Goal: Task Accomplishment & Management: Manage account settings

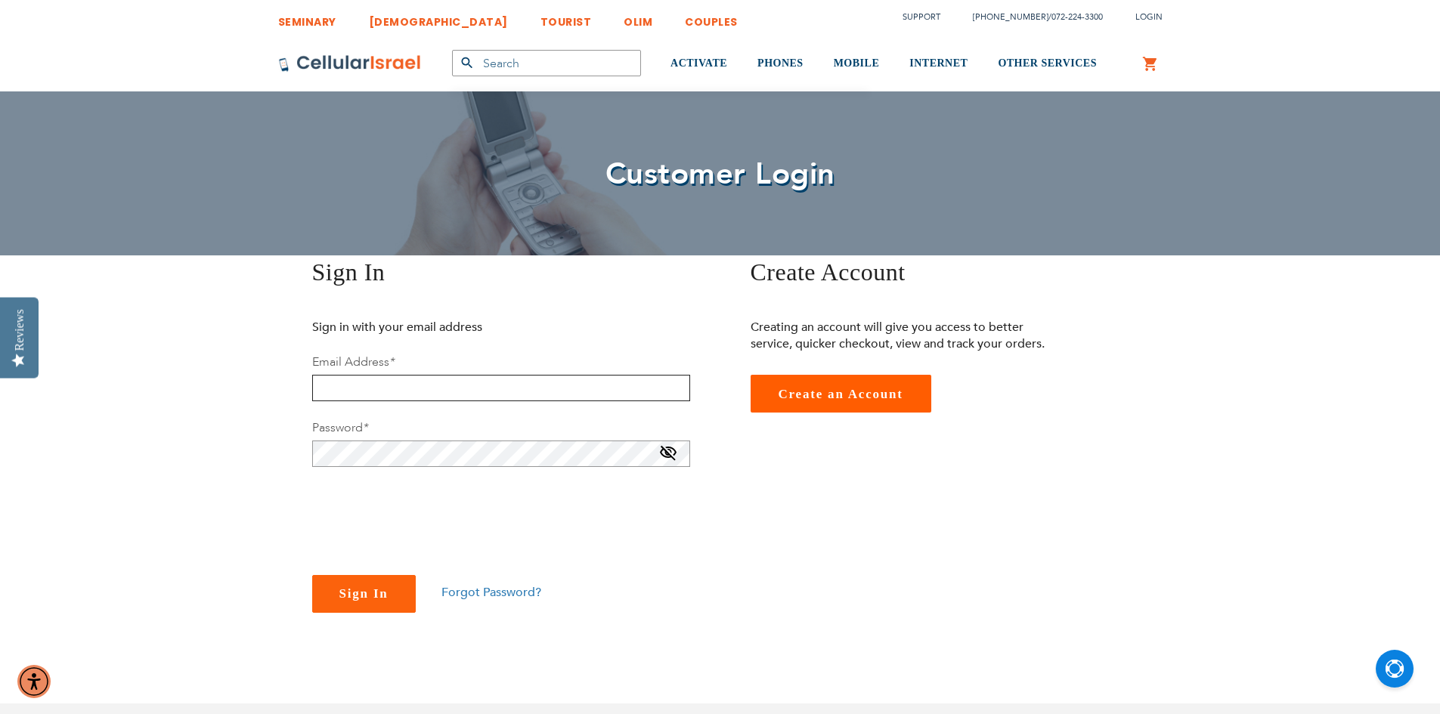
click at [373, 378] on input "email" at bounding box center [501, 388] width 378 height 26
type input "[EMAIL_ADDRESS][DOMAIN_NAME]"
checkbox input "true"
click at [358, 590] on span "Sign In" at bounding box center [363, 594] width 49 height 14
checkbox input "true"
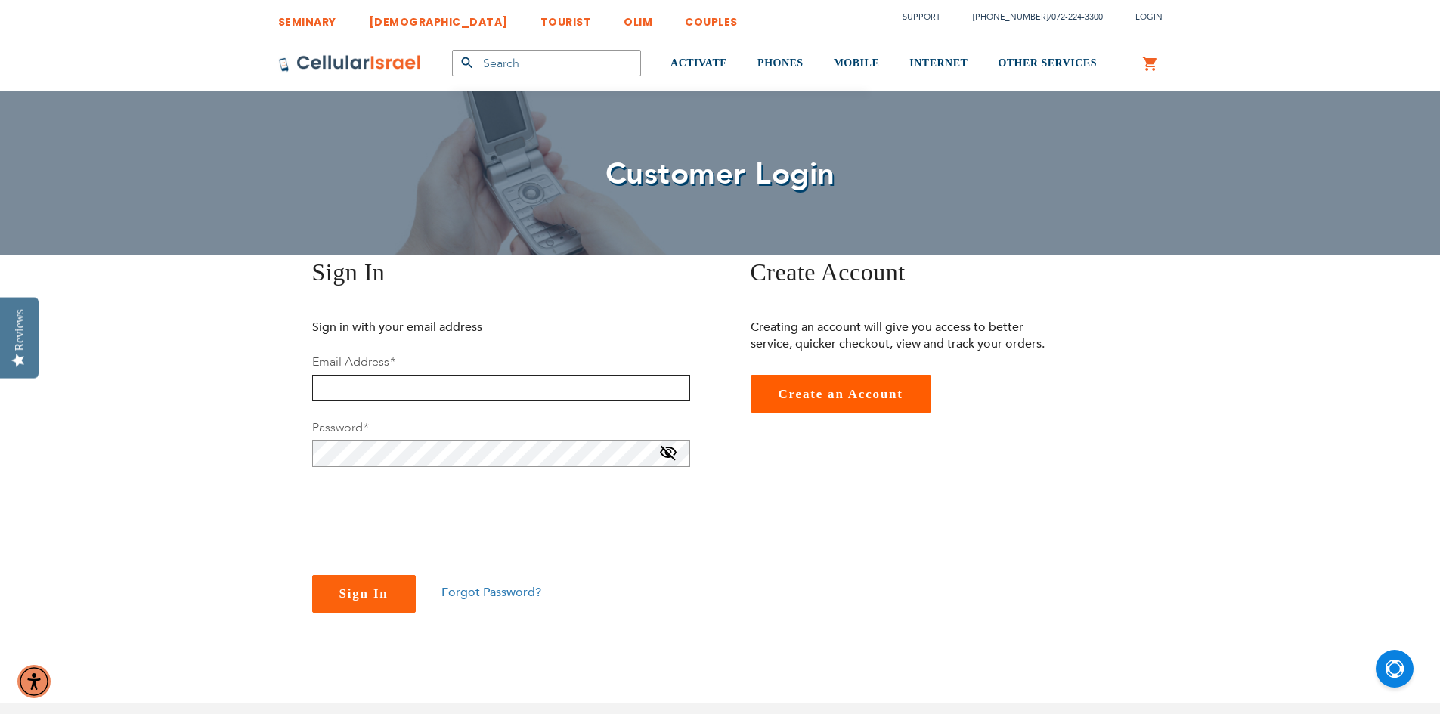
click at [322, 388] on input "email" at bounding box center [501, 388] width 378 height 26
type input "[EMAIL_ADDRESS][DOMAIN_NAME]"
click at [312, 575] on button "Sign In" at bounding box center [364, 594] width 104 height 38
checkbox input "true"
click at [664, 448] on span at bounding box center [668, 456] width 18 height 24
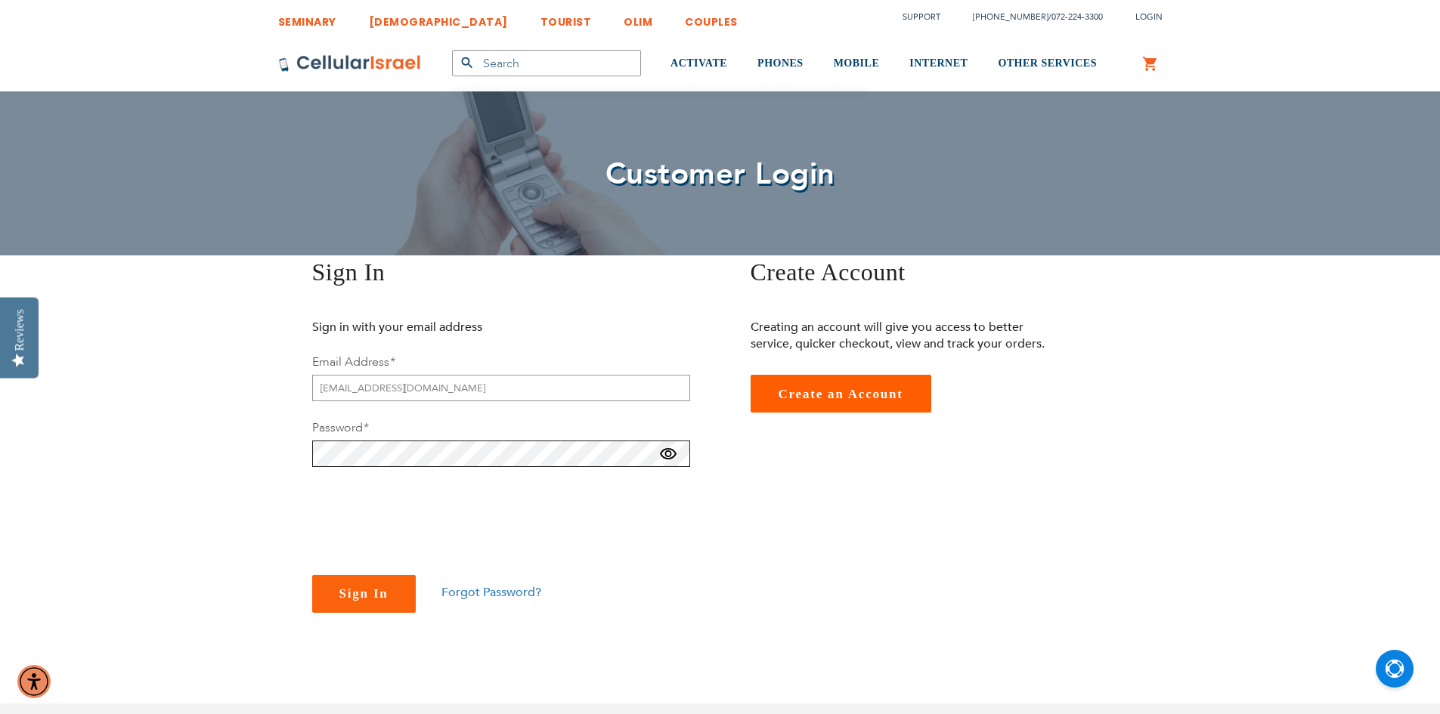
click at [312, 575] on button "Sign In" at bounding box center [364, 594] width 104 height 38
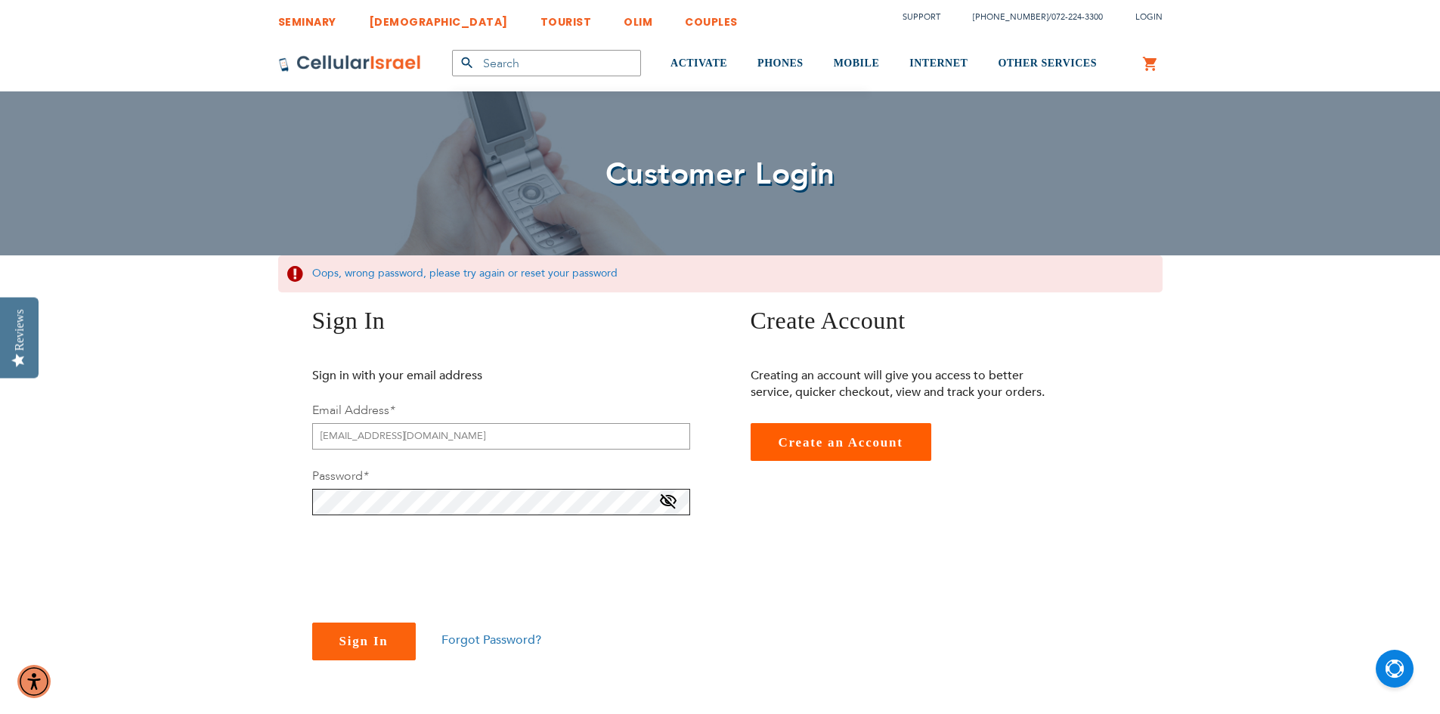
click at [312, 623] on button "Sign In" at bounding box center [364, 642] width 104 height 38
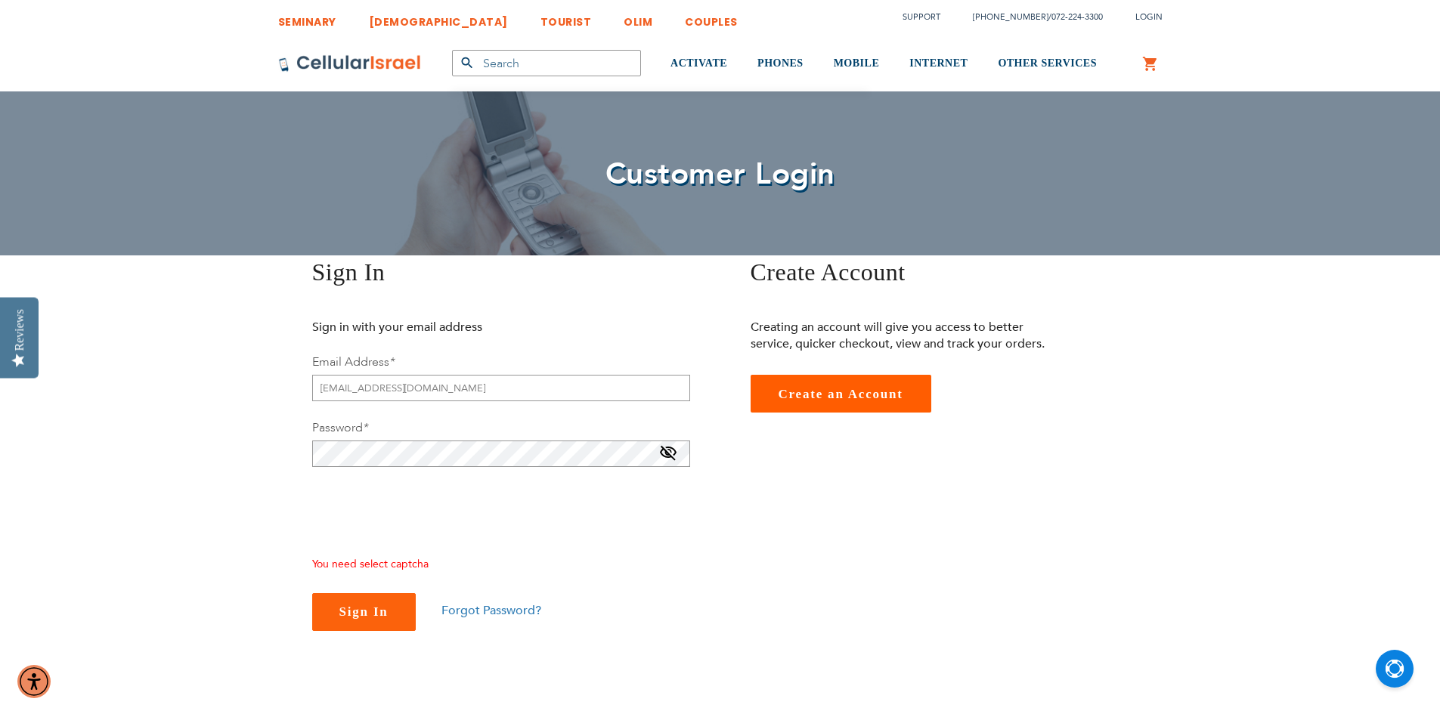
checkbox input "true"
click at [666, 451] on span at bounding box center [668, 456] width 18 height 24
click at [354, 592] on span "Sign In" at bounding box center [363, 594] width 49 height 14
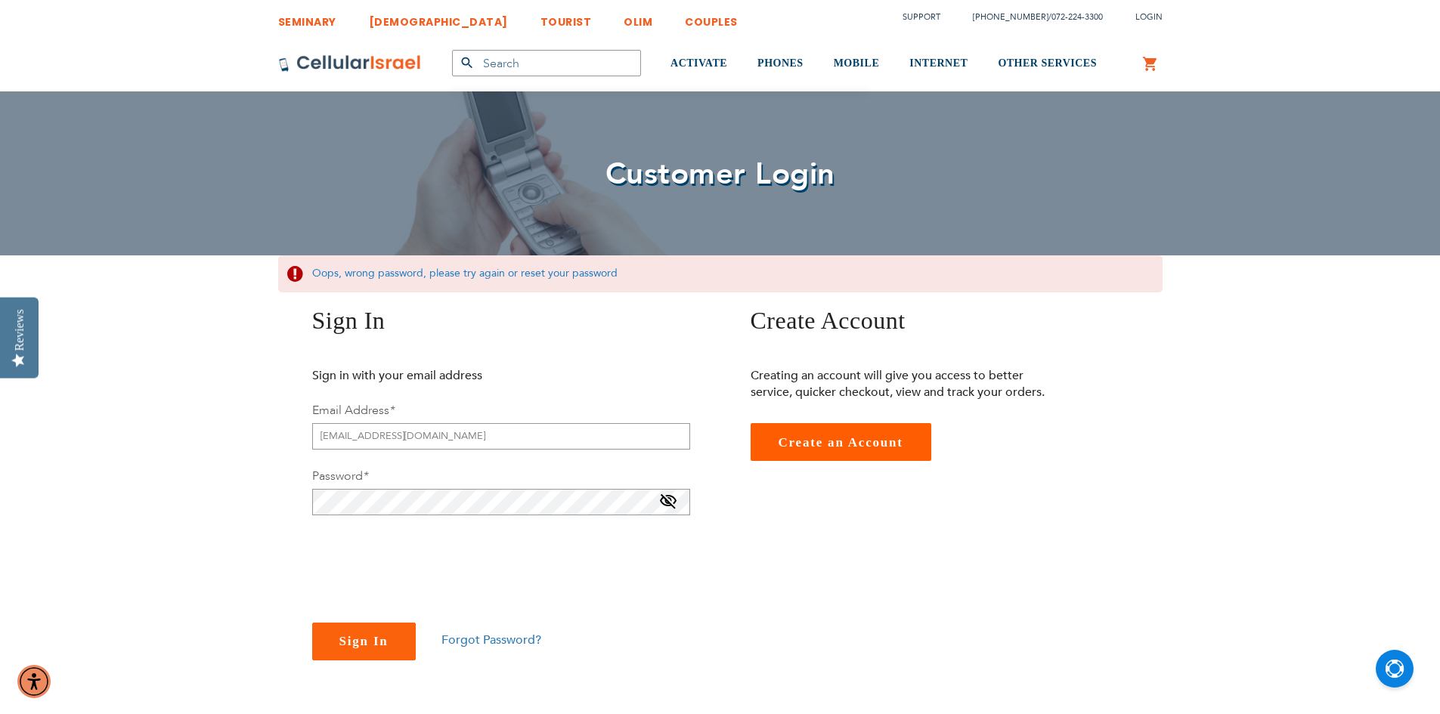
click at [670, 500] on span at bounding box center [668, 505] width 18 height 24
checkbox input "true"
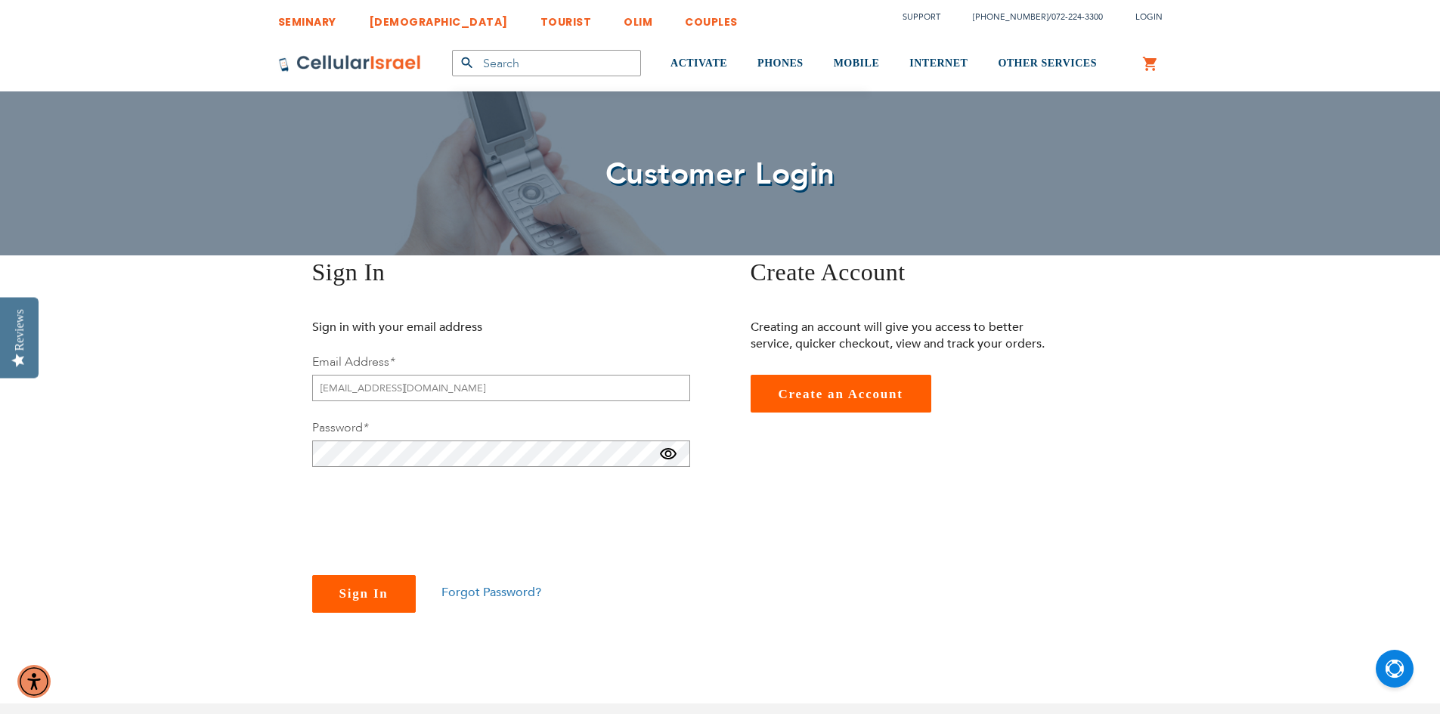
click at [383, 590] on span "Sign In" at bounding box center [363, 594] width 49 height 14
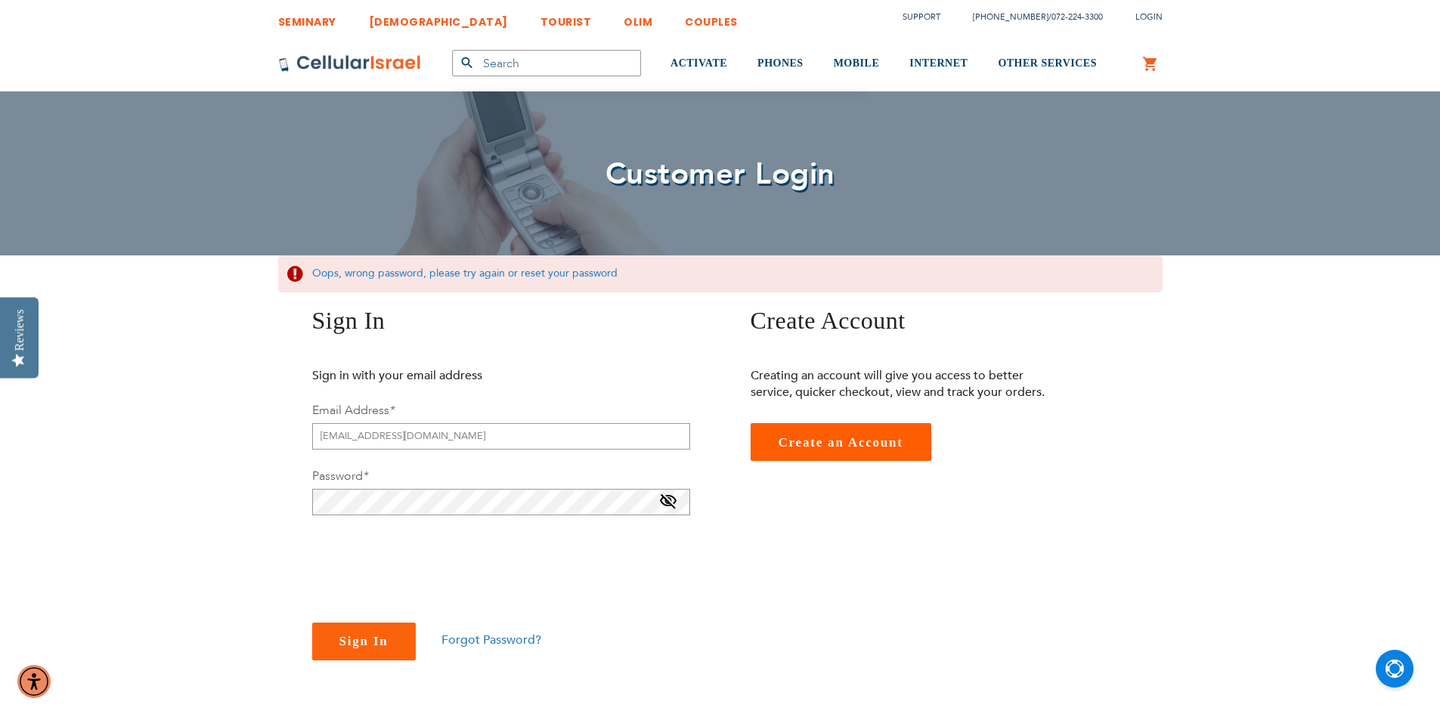
checkbox input "true"
click at [494, 641] on span "Forgot Password?" at bounding box center [491, 640] width 100 height 17
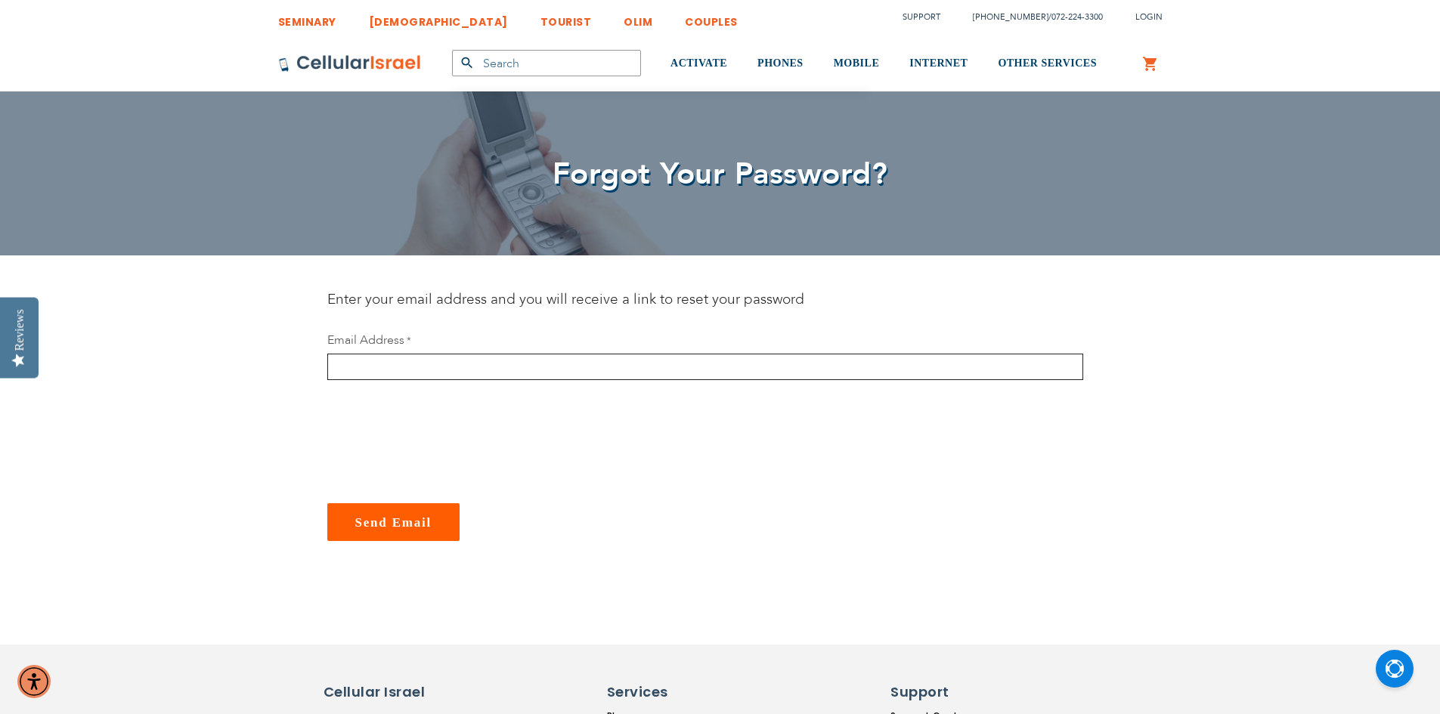
click at [478, 378] on input "email" at bounding box center [705, 367] width 756 height 26
type input "[EMAIL_ADDRESS][DOMAIN_NAME]"
click at [327, 503] on button "Send Email" at bounding box center [393, 522] width 133 height 38
checkbox input "true"
click at [413, 542] on span "Send Email" at bounding box center [393, 541] width 77 height 14
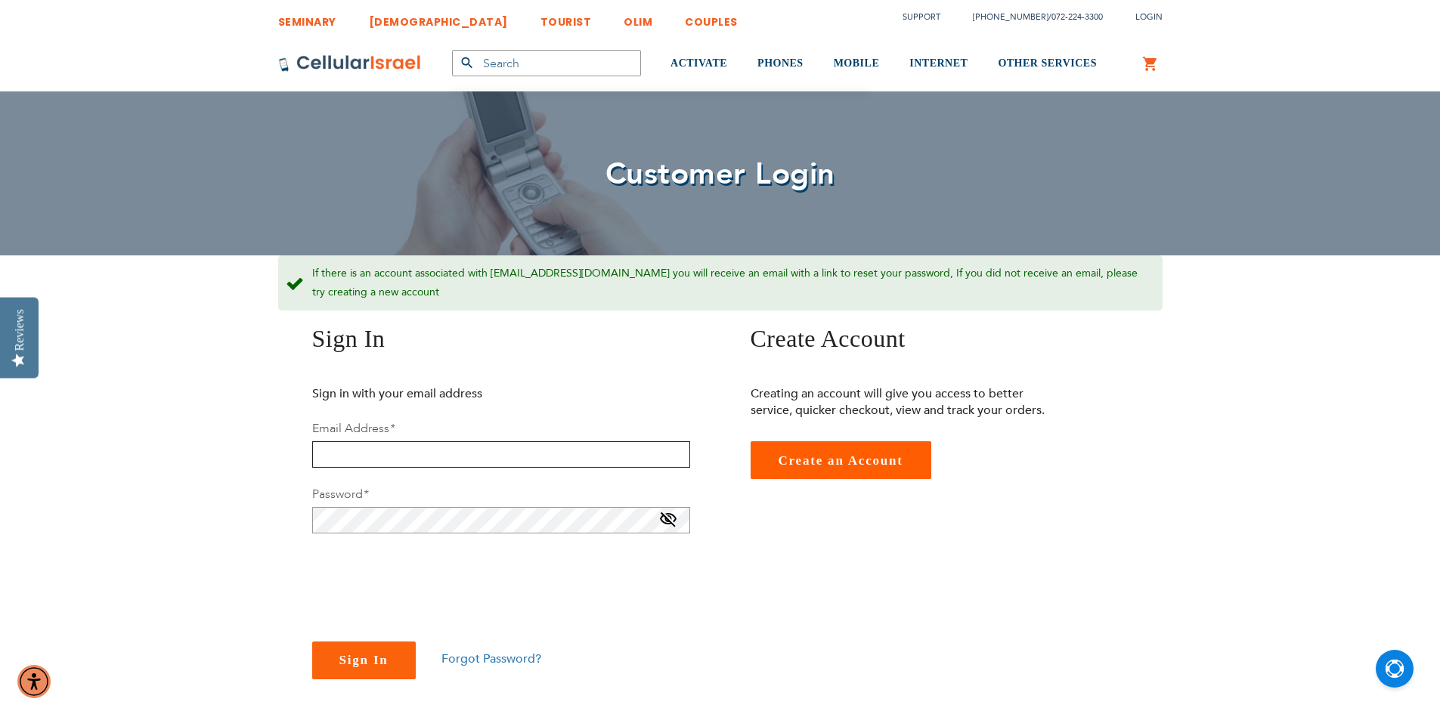
click at [332, 460] on input "email" at bounding box center [501, 454] width 378 height 26
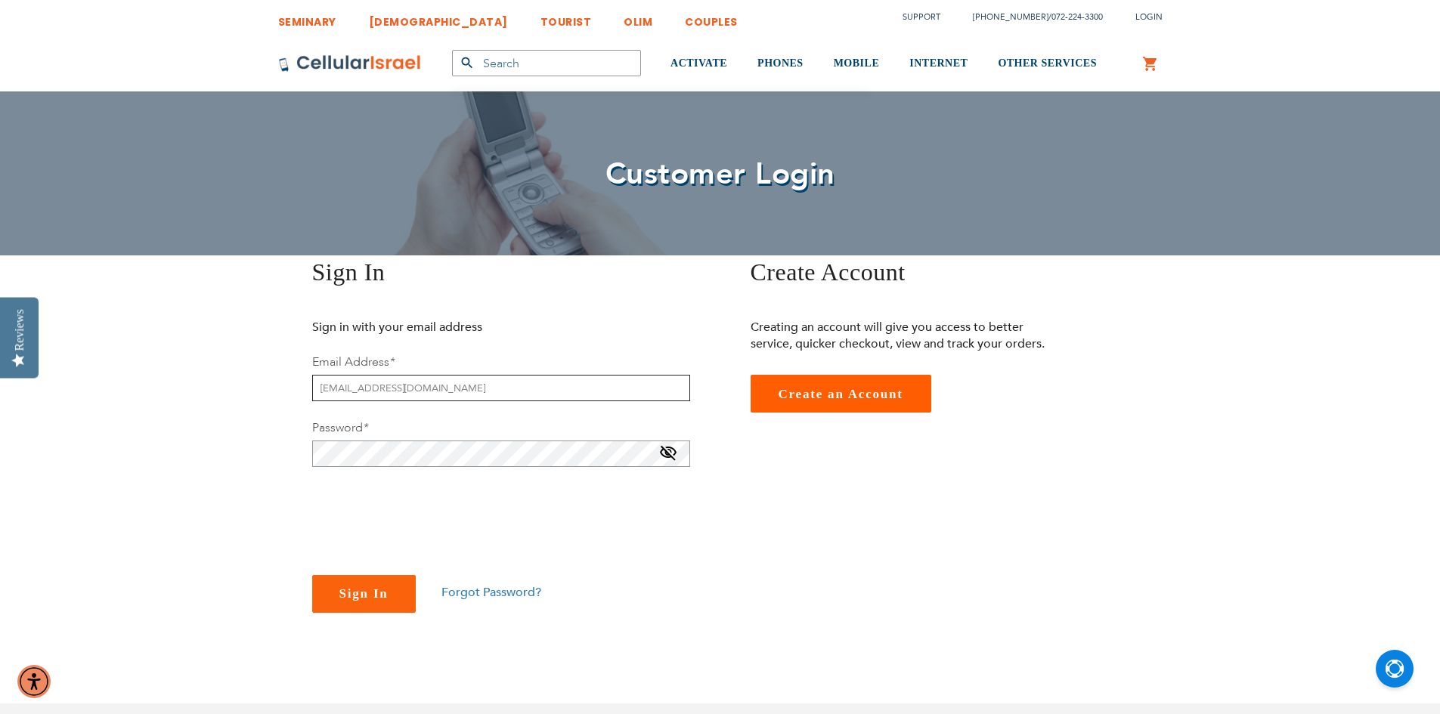
type input "jewishfuture@gmail.com"
checkbox input "true"
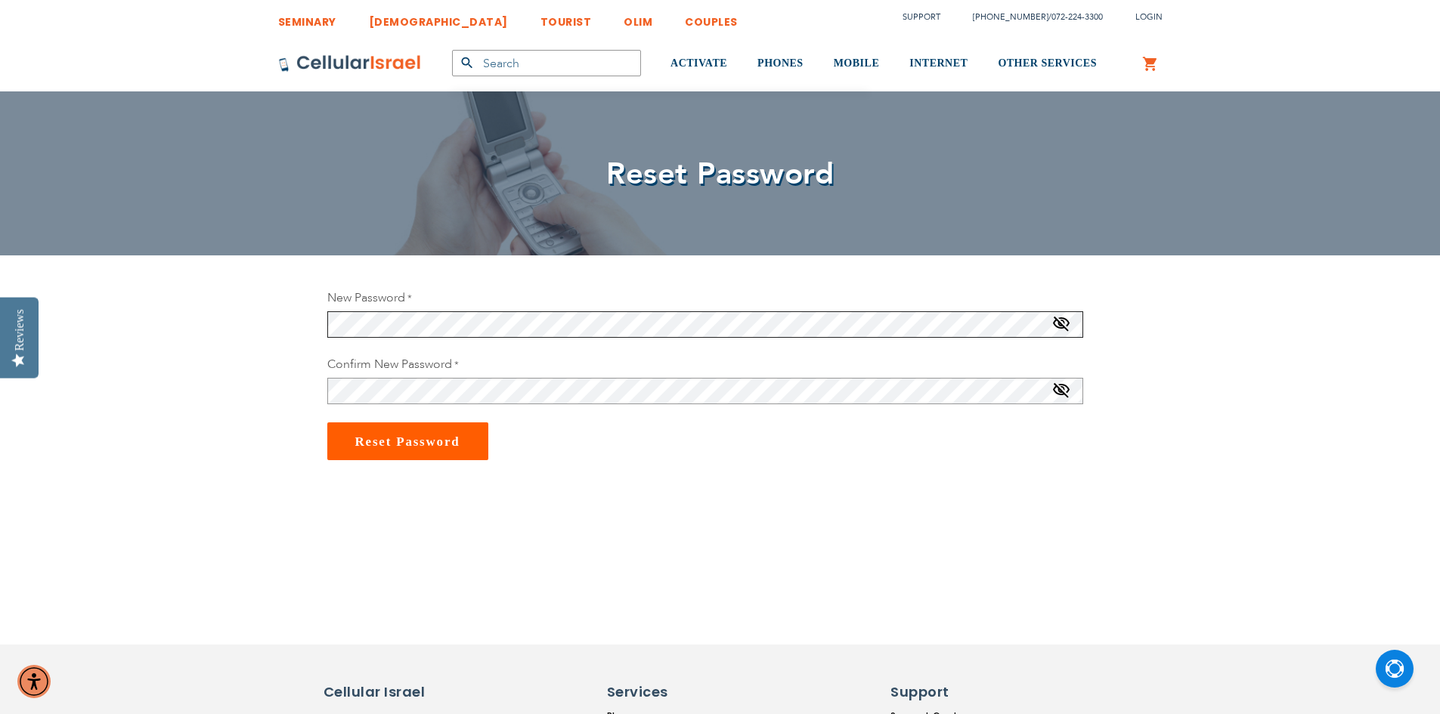
click at [101, 268] on div "SEMINARY YESHIVA TOURIST OLIM COUPLES Support [PHONE_NUMBER] / [PHONE_NUMBER] L…" at bounding box center [720, 654] width 1440 height 1309
click at [1062, 324] on span at bounding box center [1061, 327] width 18 height 24
click at [1061, 394] on span at bounding box center [1061, 394] width 18 height 24
click at [415, 441] on span "Reset Password" at bounding box center [407, 442] width 105 height 14
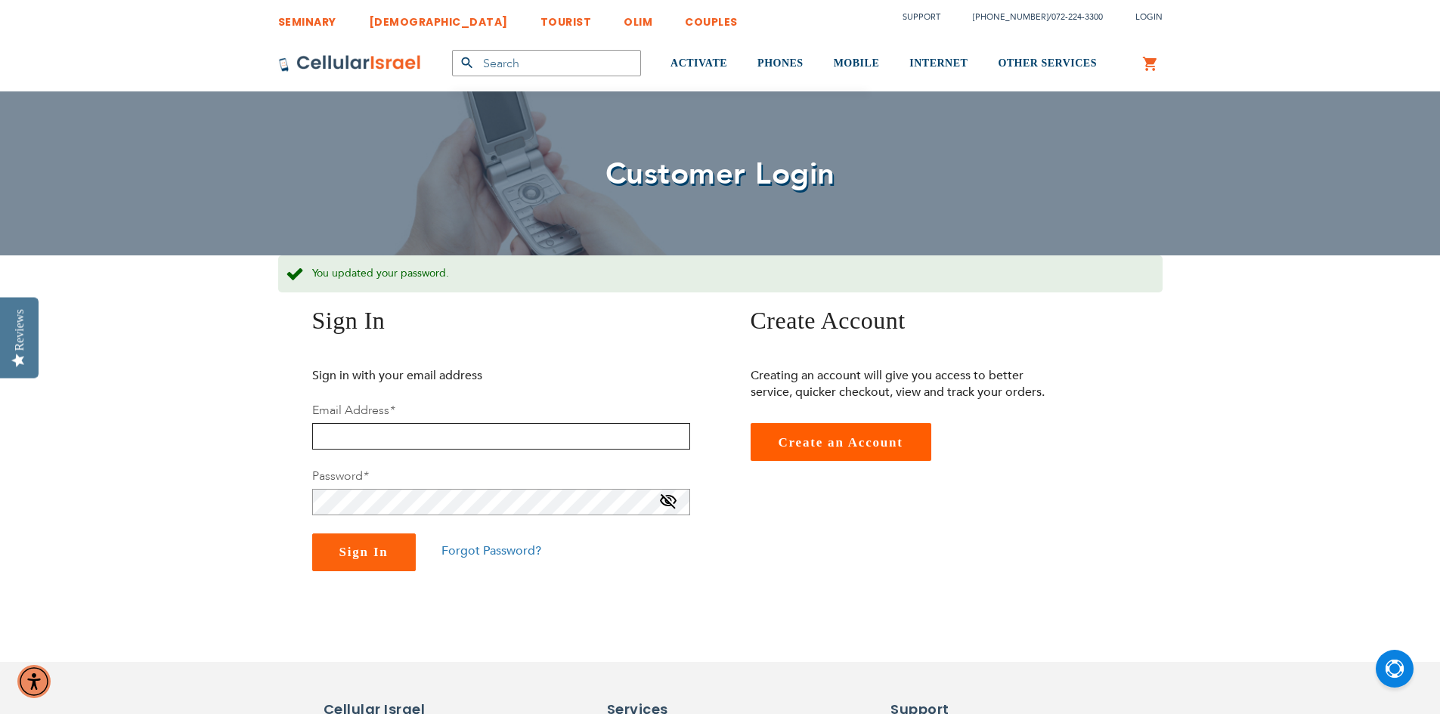
click at [372, 442] on input "email" at bounding box center [501, 436] width 378 height 26
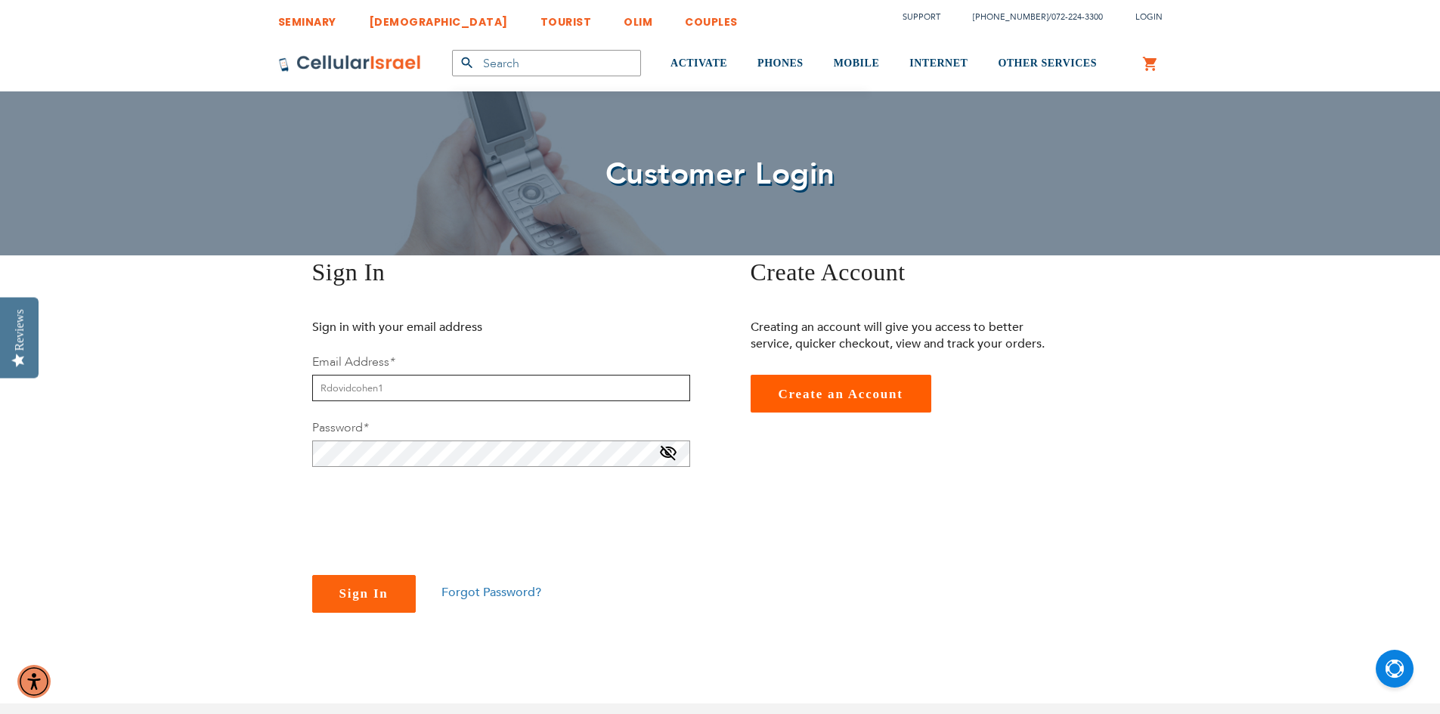
type input "Rdovidcohen1"
click at [668, 456] on span at bounding box center [668, 456] width 18 height 24
checkbox input "true"
click at [375, 595] on span "Sign In" at bounding box center [363, 594] width 49 height 14
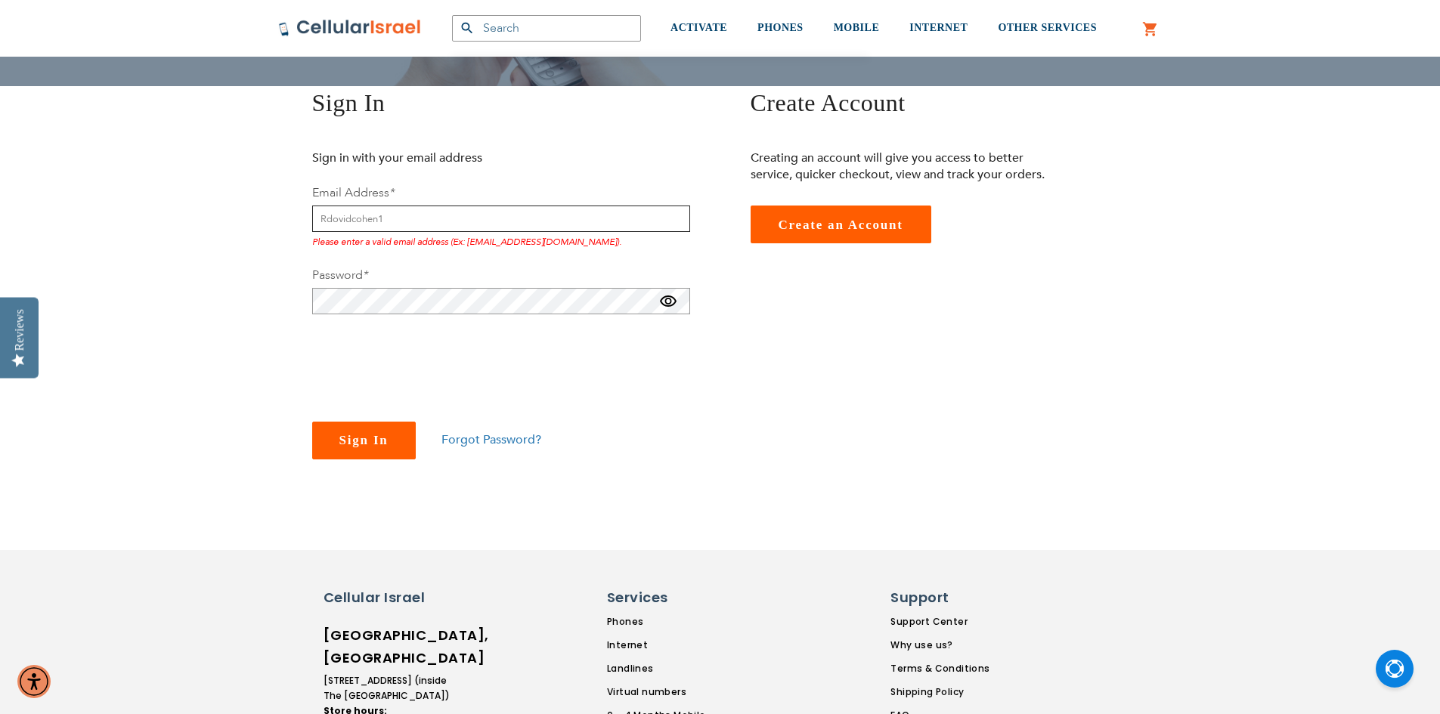
scroll to position [262, 0]
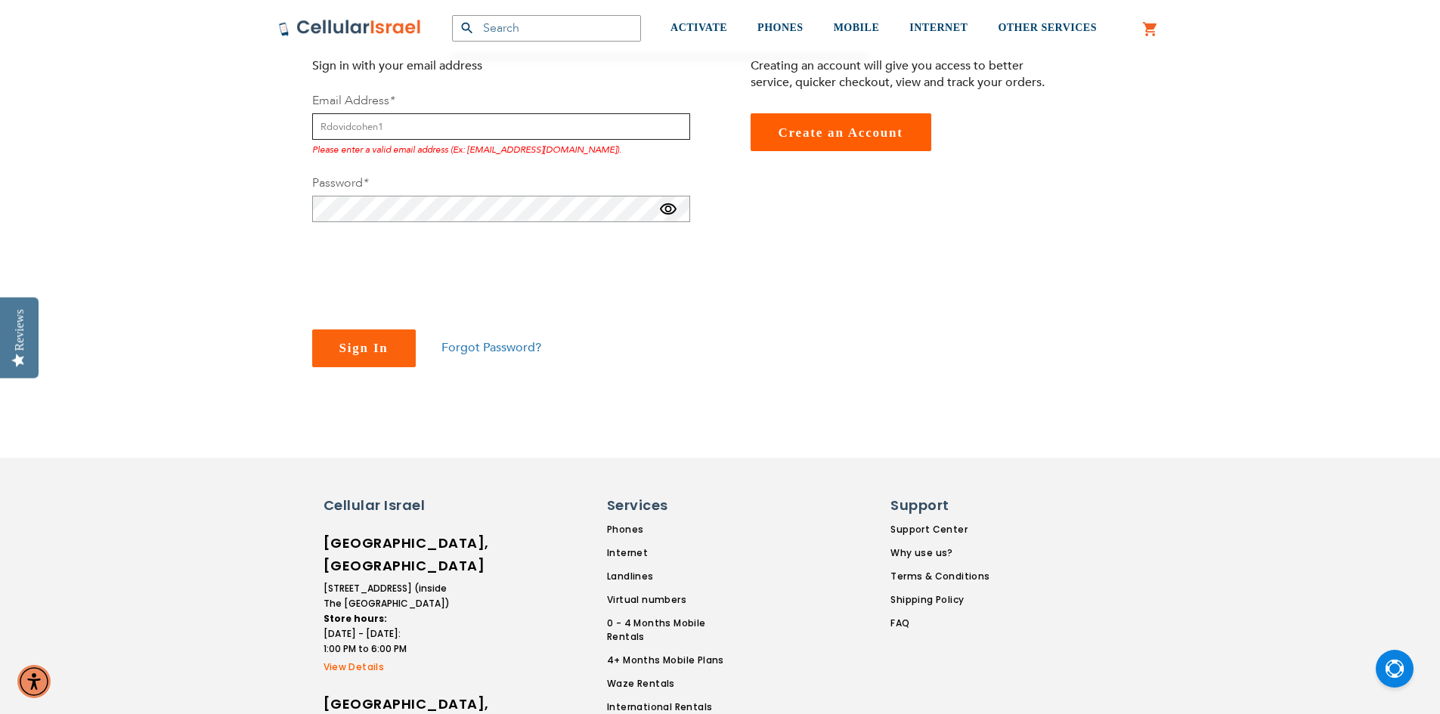
drag, startPoint x: 407, startPoint y: 119, endPoint x: 150, endPoint y: 105, distance: 258.1
click at [150, 105] on div "SEMINARY YESHIVA TOURIST OLIM COUPLES Support [PHONE_NUMBER] / [PHONE_NUMBER] L…" at bounding box center [720, 430] width 1440 height 1384
type input "[EMAIL_ADDRESS][DOMAIN_NAME]"
click at [363, 346] on span "Sign In" at bounding box center [363, 348] width 49 height 14
